Goal: Find contact information: Find contact information

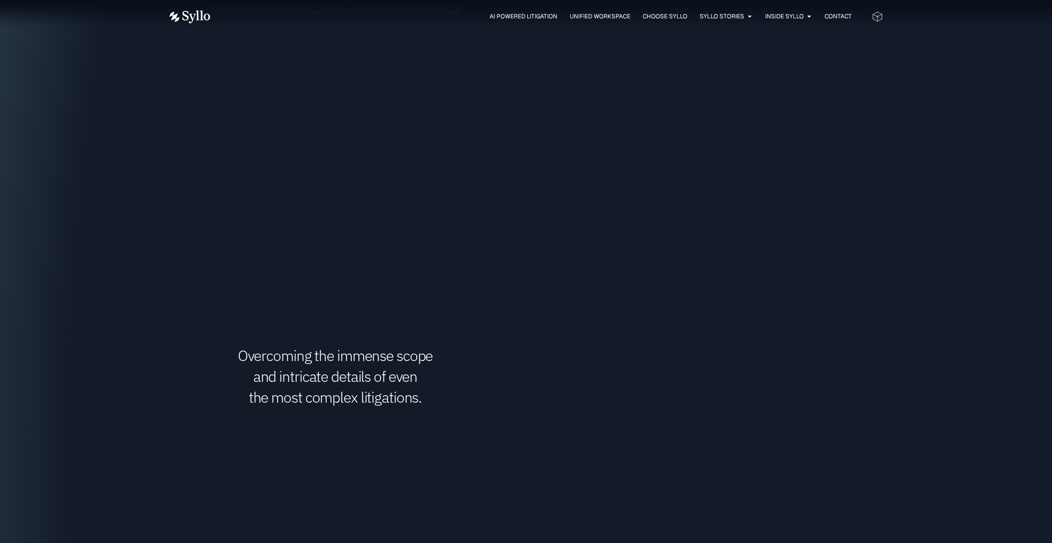
scroll to position [1261, 0]
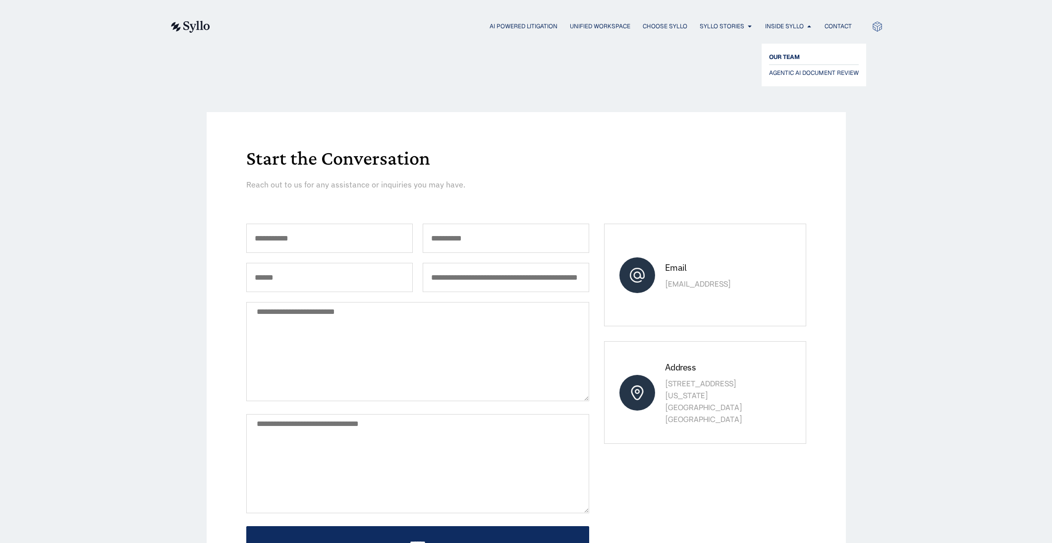
click at [783, 58] on span "OUR TEAM" at bounding box center [784, 57] width 31 height 12
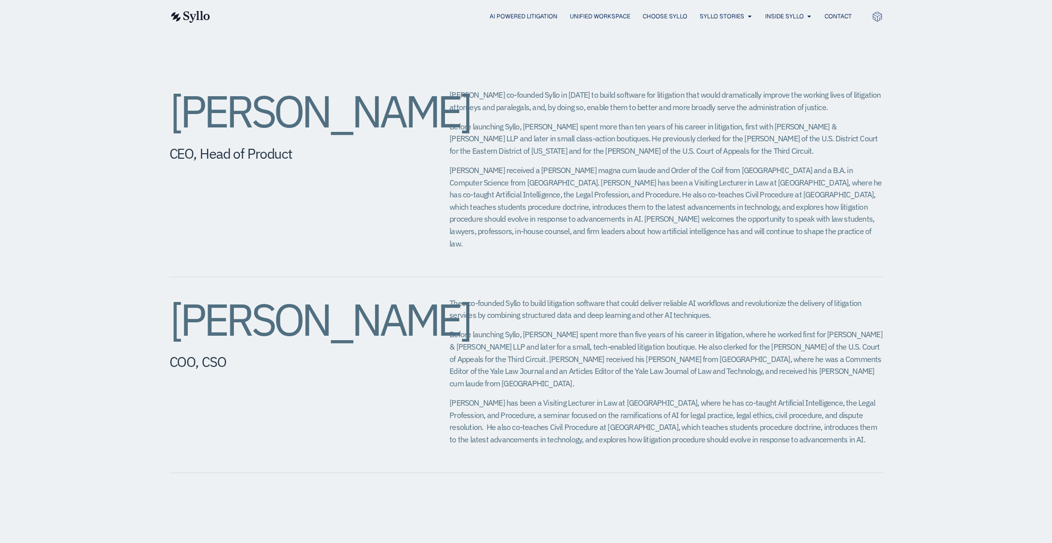
scroll to position [397, 0]
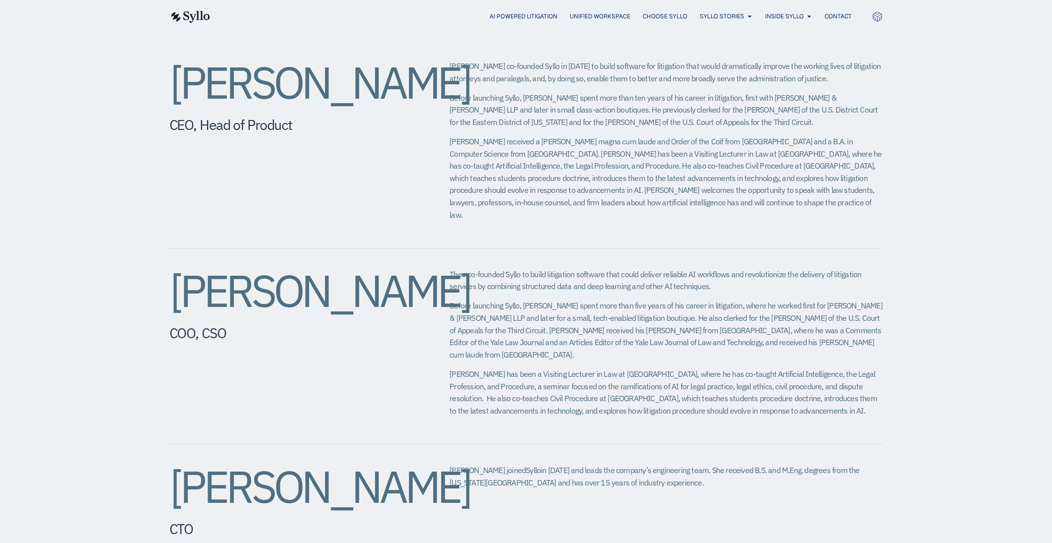
drag, startPoint x: 308, startPoint y: 126, endPoint x: 167, endPoint y: 88, distance: 146.0
click at [167, 88] on div "[PERSON_NAME] CEO, Head of Product [PERSON_NAME] co-founded Syllo in [DATE] to …" at bounding box center [526, 499] width 1052 height 999
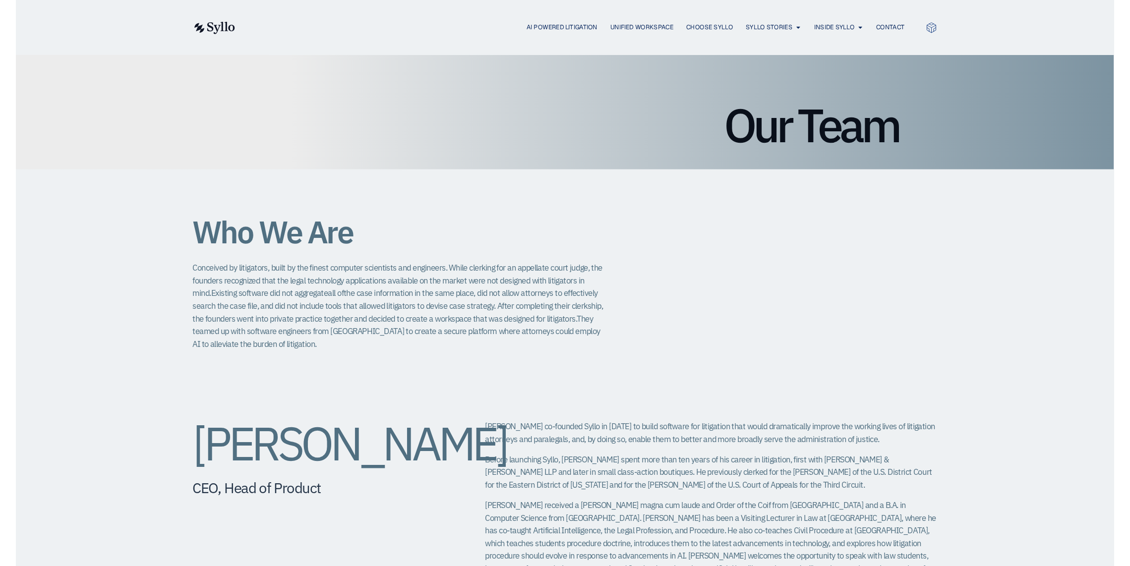
scroll to position [0, 0]
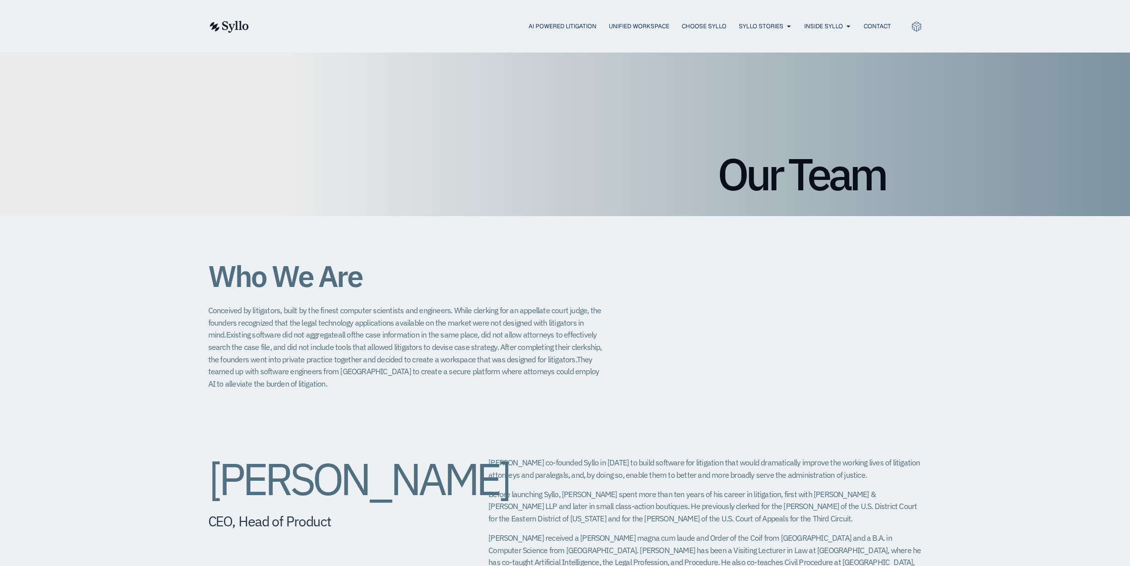
click at [90, 56] on div "Our Team" at bounding box center [565, 135] width 1130 height 164
click at [330, 31] on ul "AI Powered Litigation Unified Workspace Choose Syllo Syllo Stories Close Syllo …" at bounding box center [580, 26] width 622 height 9
click at [374, 39] on div "AI Powered Litigation Unified Workspace Choose Syllo Syllo Stories Close Syllo …" at bounding box center [565, 26] width 714 height 53
click at [1052, 272] on div "Who We Are Conceived by litigators, built by the finest computer scientists and…" at bounding box center [565, 306] width 1130 height 181
